Goal: Transaction & Acquisition: Purchase product/service

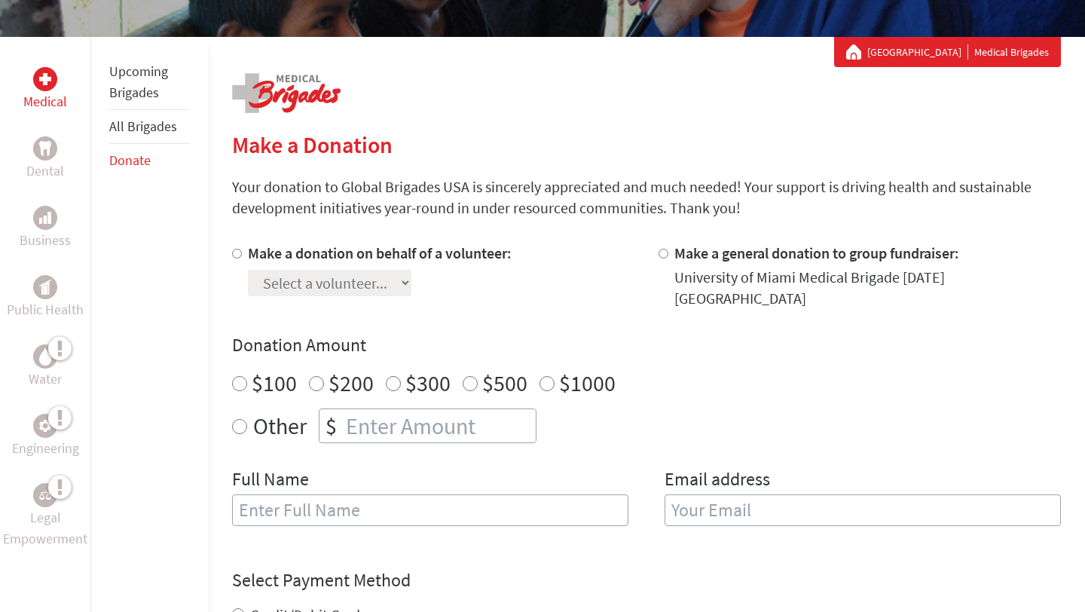
scroll to position [207, 0]
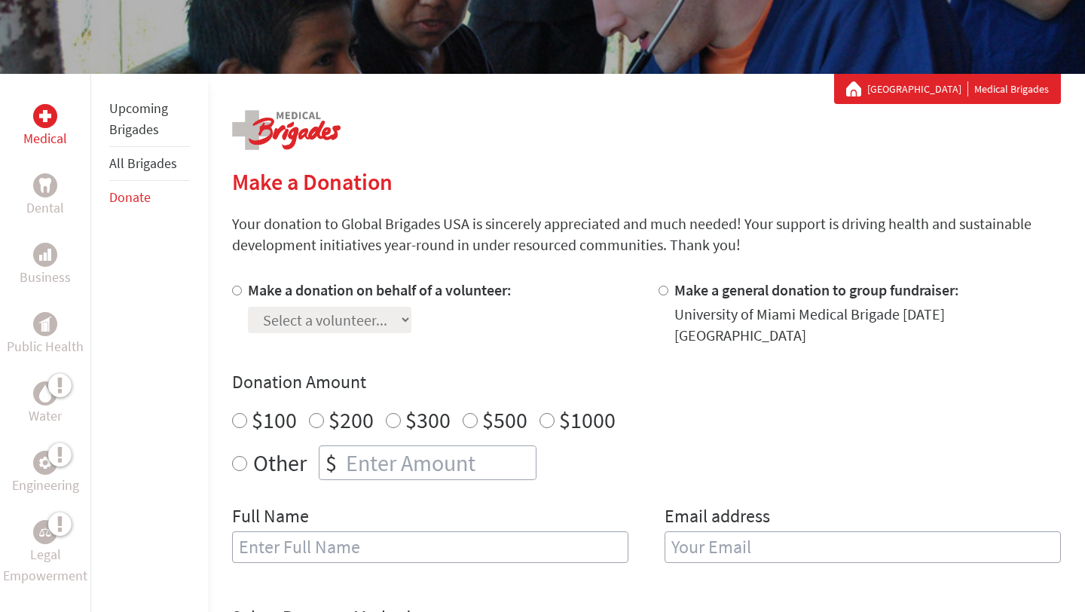
click at [241, 288] on div at bounding box center [240, 313] width 16 height 66
click at [236, 288] on input "Make a donation on behalf of a volunteer:" at bounding box center [237, 291] width 10 height 10
radio input "true"
click at [329, 315] on select "Select a volunteer... [PERSON_NAME] [PERSON_NAME] [PERSON_NAME] [PERSON_NAME] […" at bounding box center [330, 320] width 164 height 26
select select "A4CCCBC6-3A51-11F0-B8AC-42010A400003"
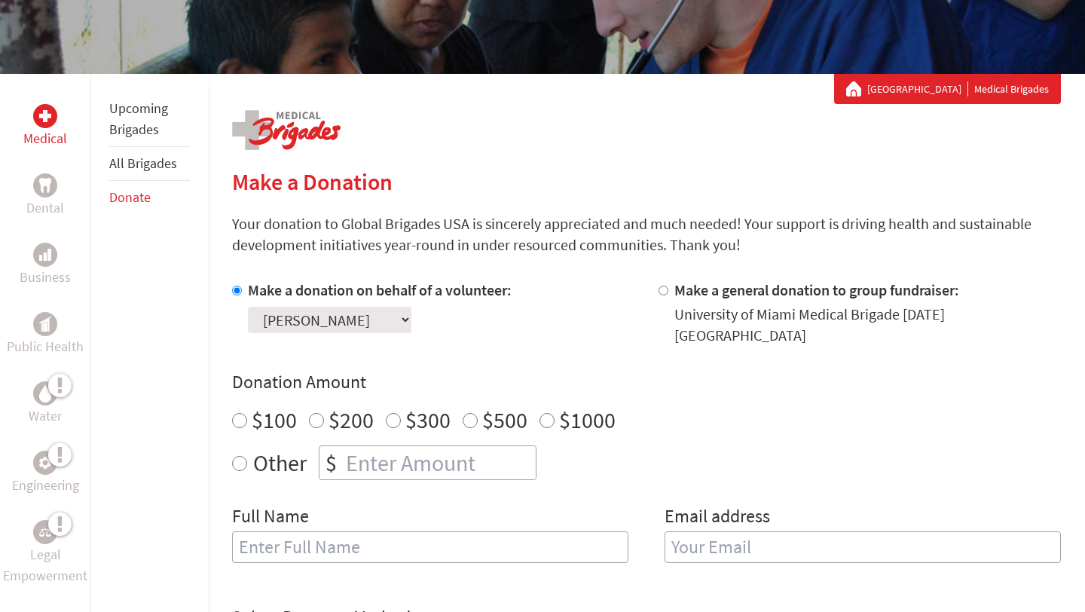
click at [248, 307] on select "Select a volunteer... [PERSON_NAME] [PERSON_NAME] [PERSON_NAME] [PERSON_NAME] […" at bounding box center [330, 320] width 164 height 26
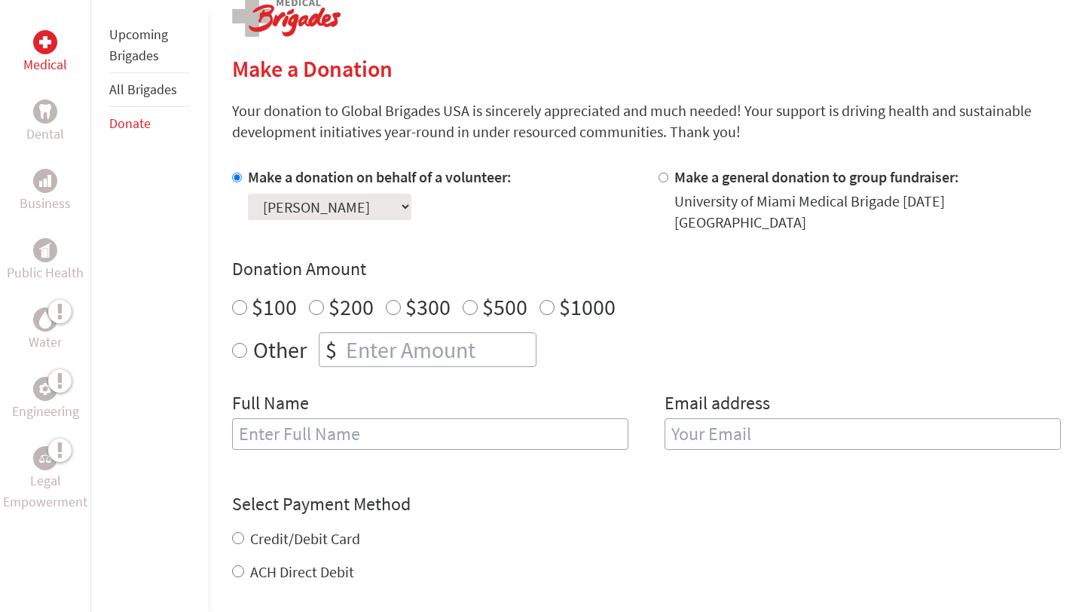
scroll to position [328, 0]
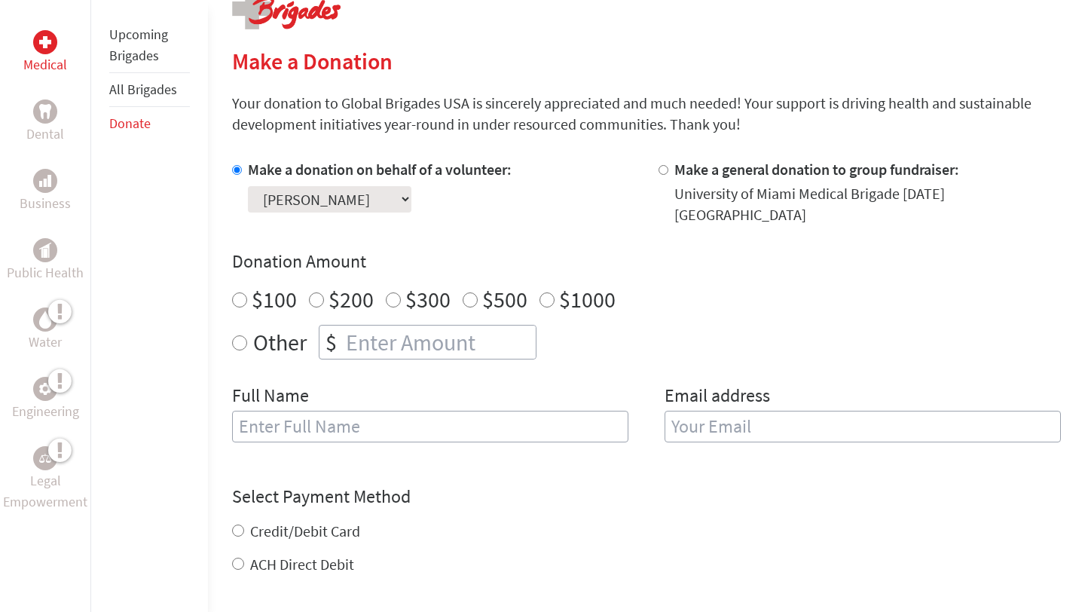
radio input "true"
click at [417, 329] on input "number" at bounding box center [439, 342] width 193 height 33
type input "250"
click at [483, 413] on input "text" at bounding box center [430, 427] width 396 height 32
type input "[PERSON_NAME]"
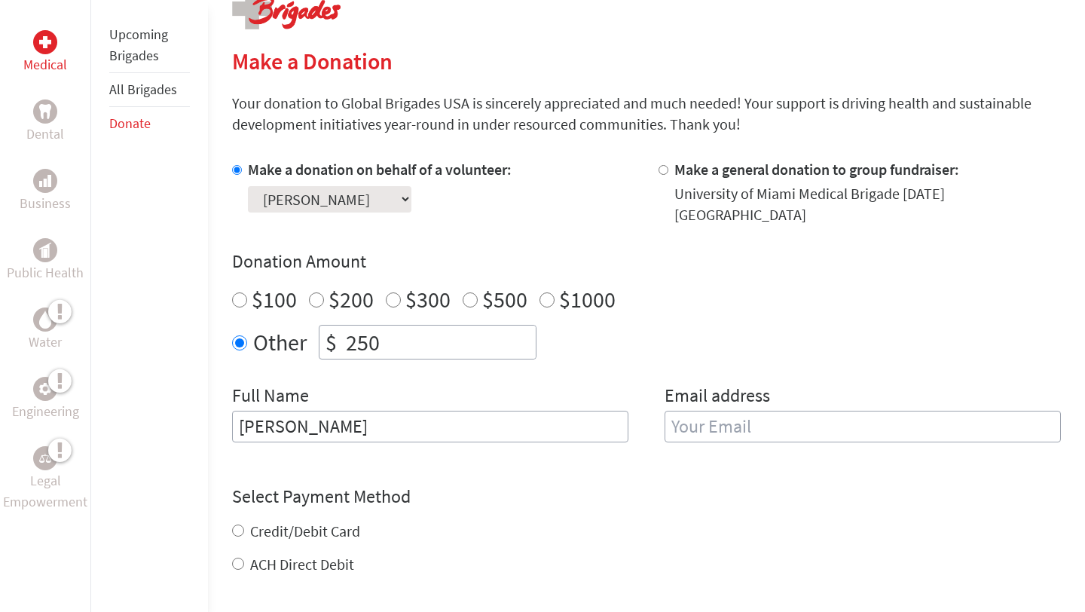
click at [240, 525] on input "Credit/Debit Card" at bounding box center [238, 531] width 12 height 12
radio input "true"
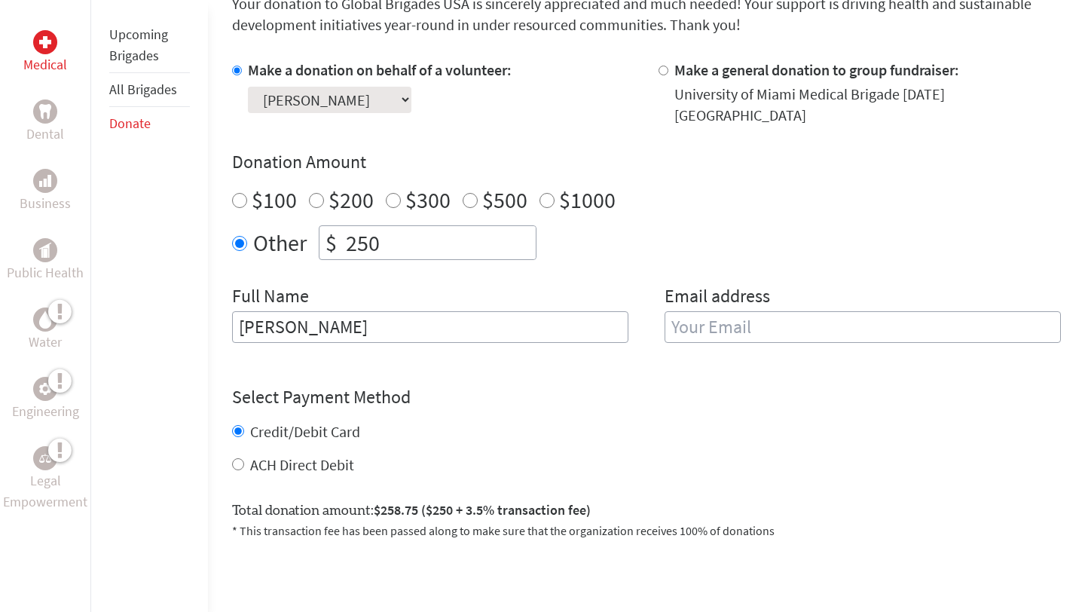
scroll to position [439, 0]
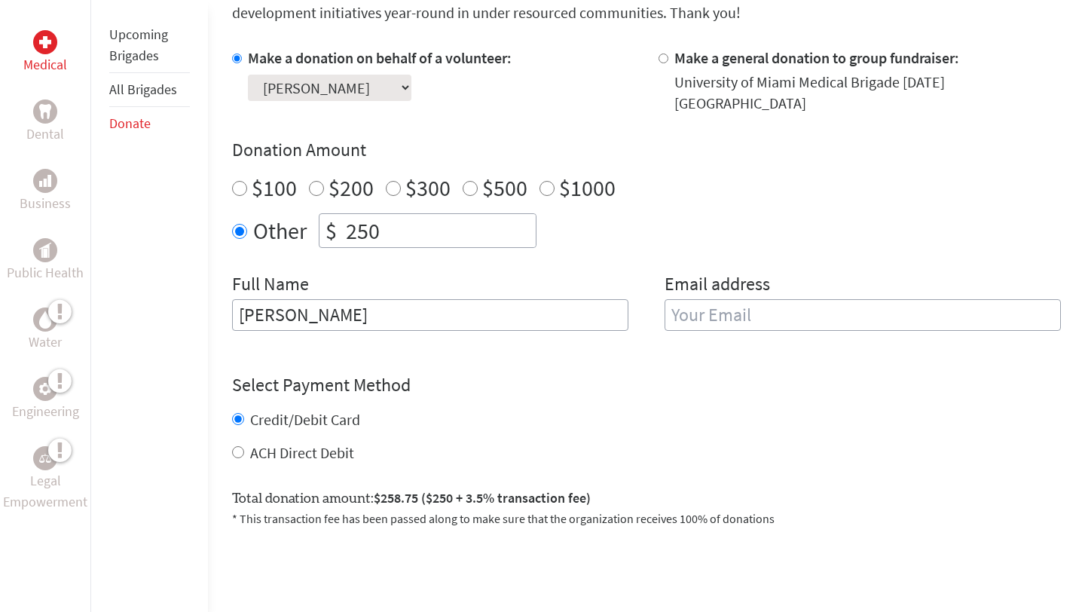
click at [729, 299] on input "email" at bounding box center [863, 315] width 396 height 32
type input "[EMAIL_ADDRESS][DOMAIN_NAME]"
click at [683, 381] on div "Select Payment Method NOTE: American Express is not accepted. Please proceed no…" at bounding box center [646, 418] width 829 height 90
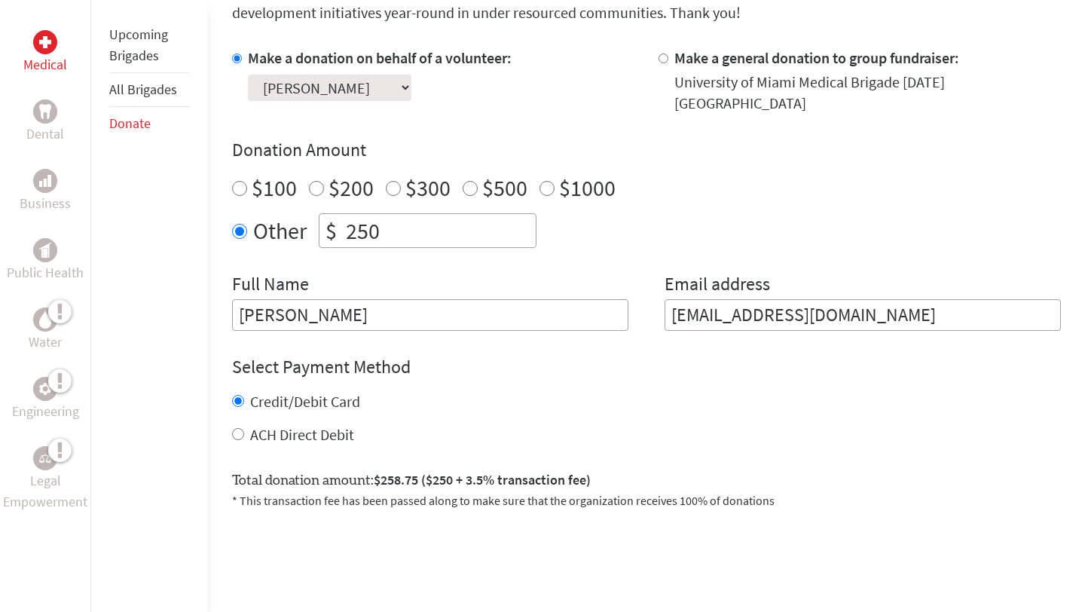
scroll to position [608, 0]
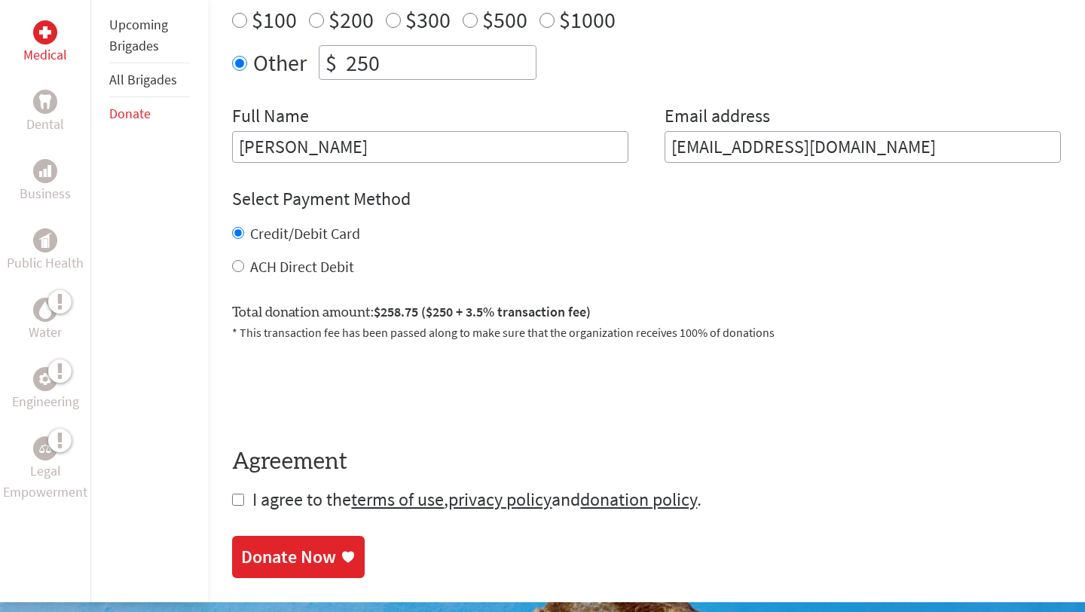
click at [244, 497] on form "Make a donation on behalf of a volunteer: Select a volunteer... [PERSON_NAME] […" at bounding box center [646, 195] width 829 height 632
click at [240, 494] on input "checkbox" at bounding box center [238, 500] width 12 height 12
checkbox input "true"
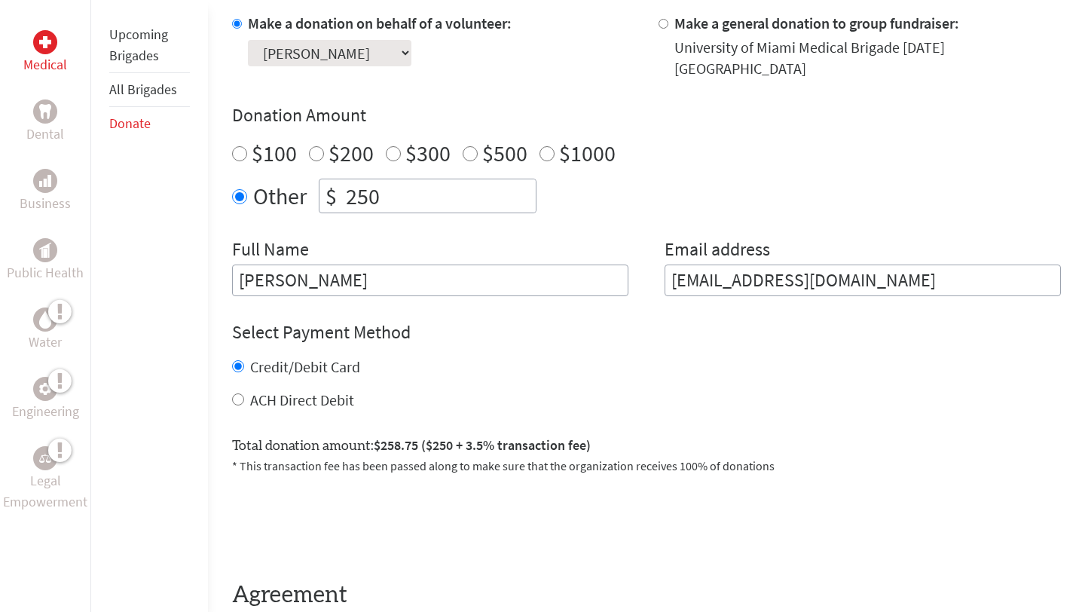
scroll to position [571, 0]
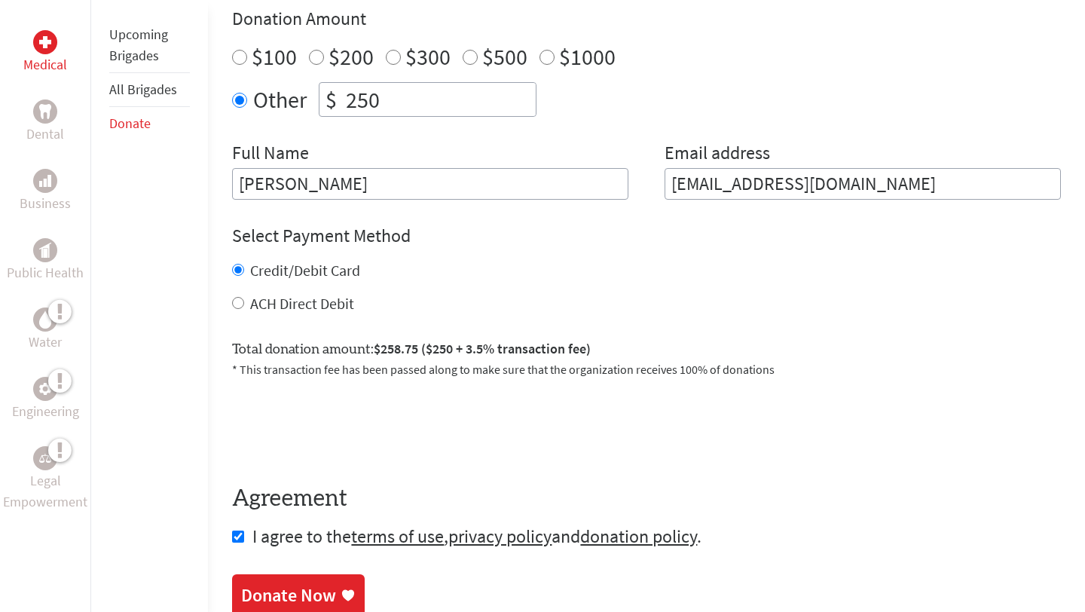
click at [340, 583] on div "Donate Now" at bounding box center [298, 595] width 115 height 24
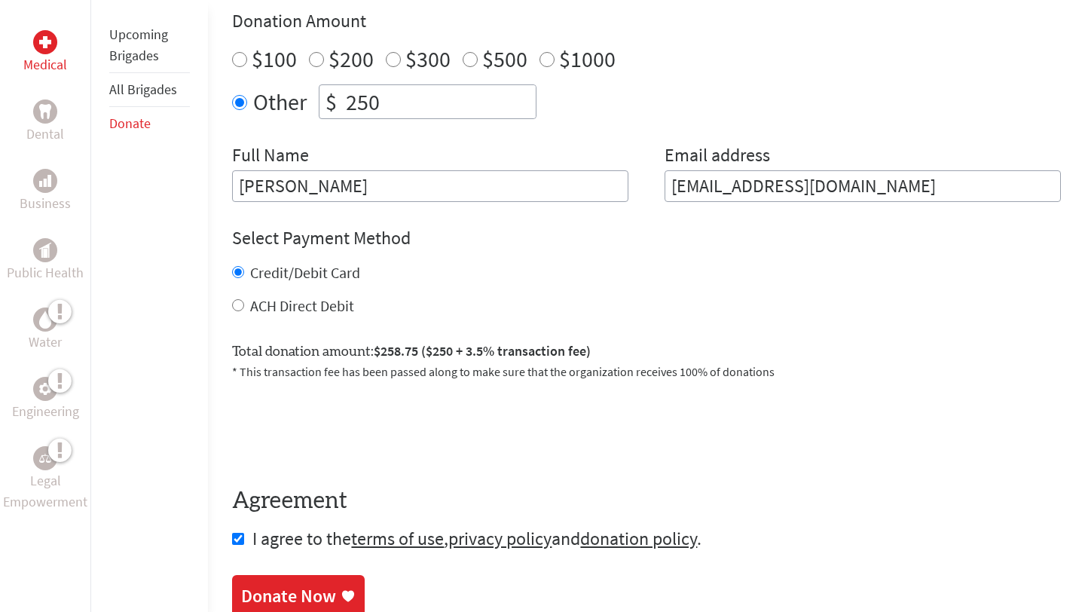
scroll to position [701, 0]
